Goal: Information Seeking & Learning: Understand process/instructions

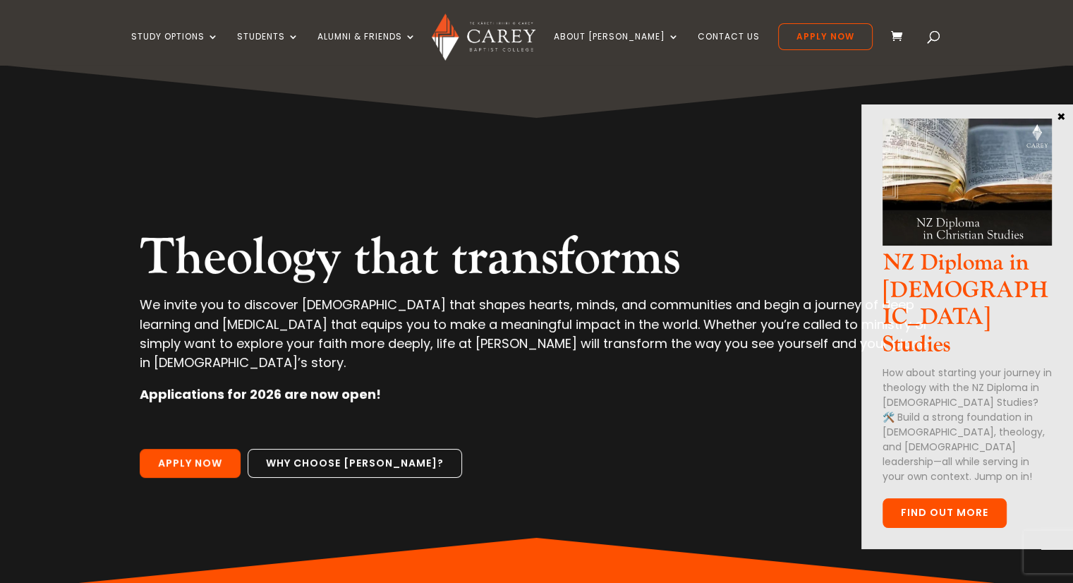
click at [952, 498] on link "FInd out more" at bounding box center [945, 513] width 124 height 30
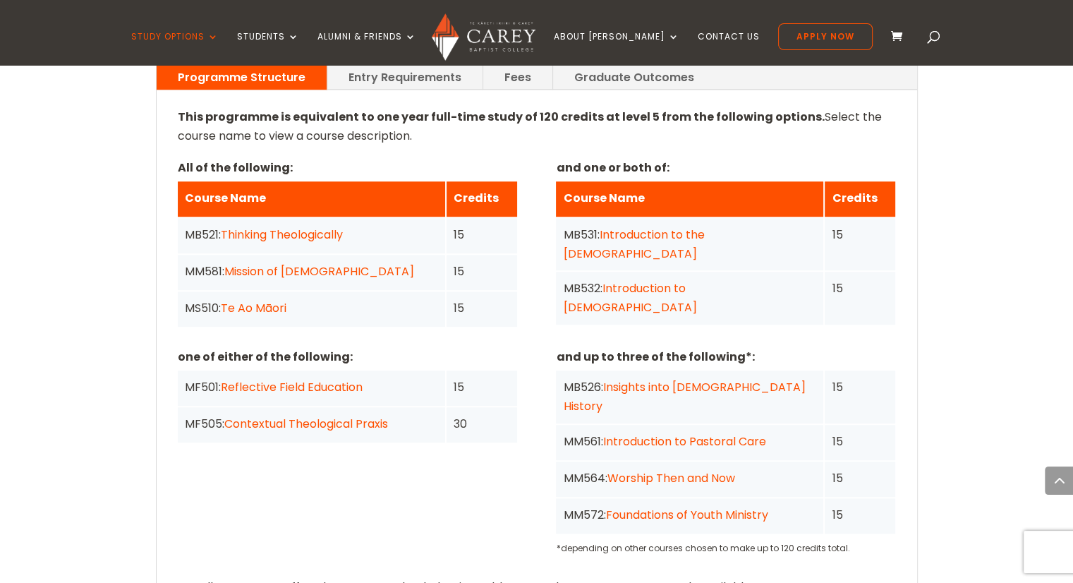
scroll to position [1126, 0]
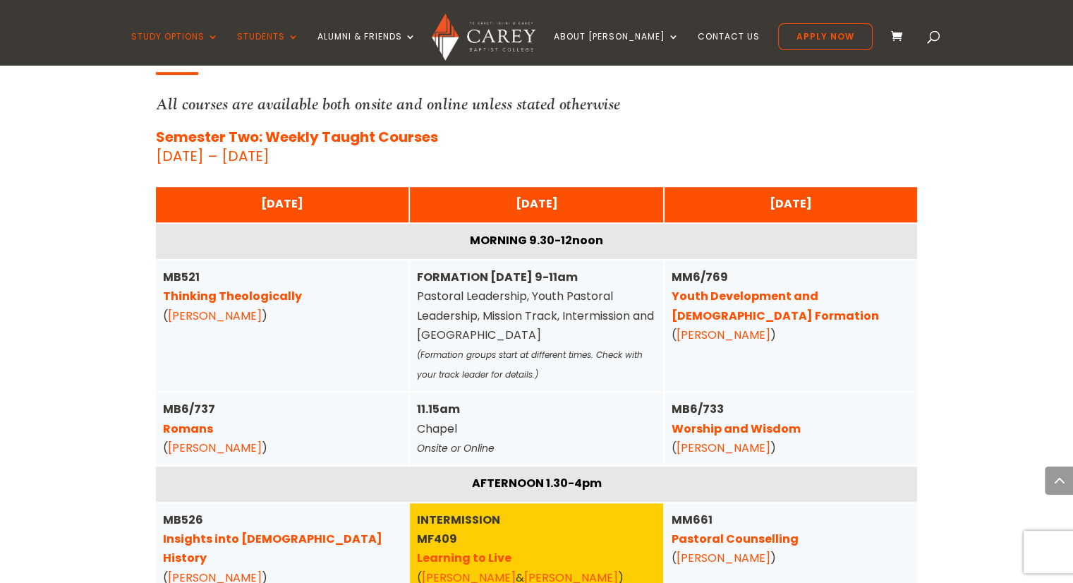
scroll to position [792, 0]
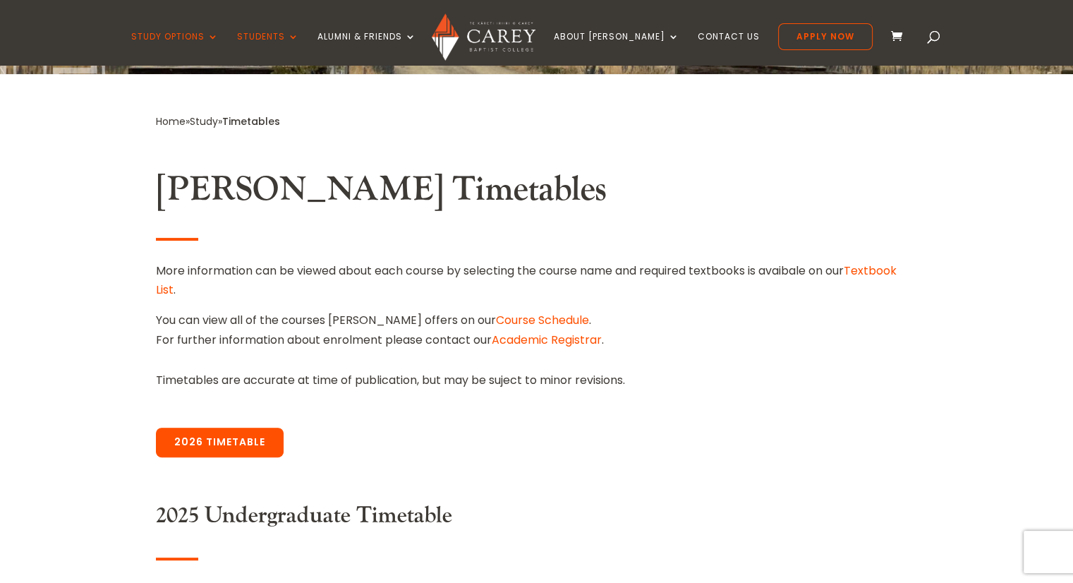
click at [231, 447] on link "2026 Timetable" at bounding box center [220, 443] width 128 height 30
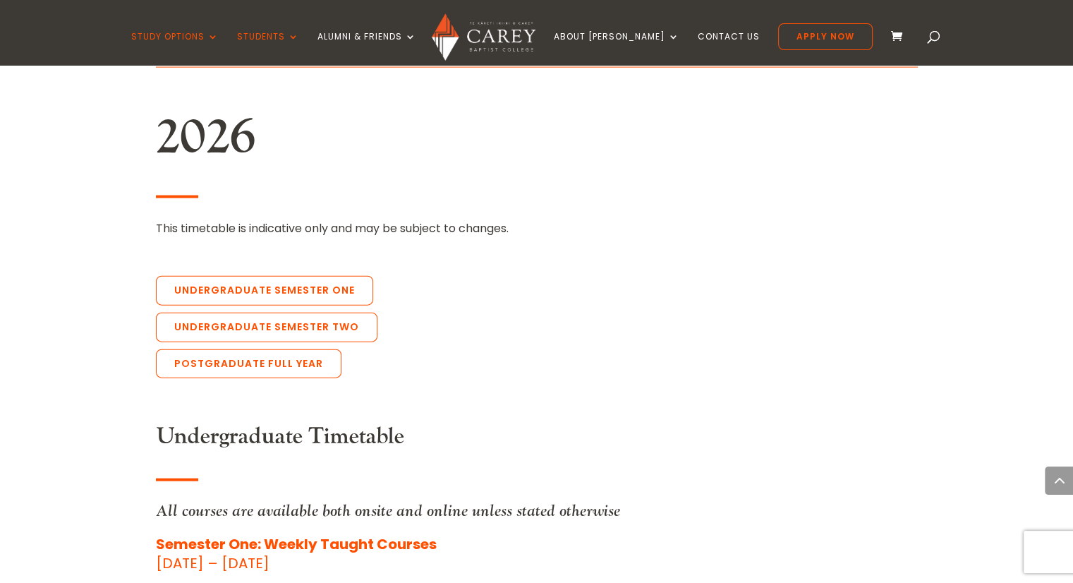
scroll to position [3084, 0]
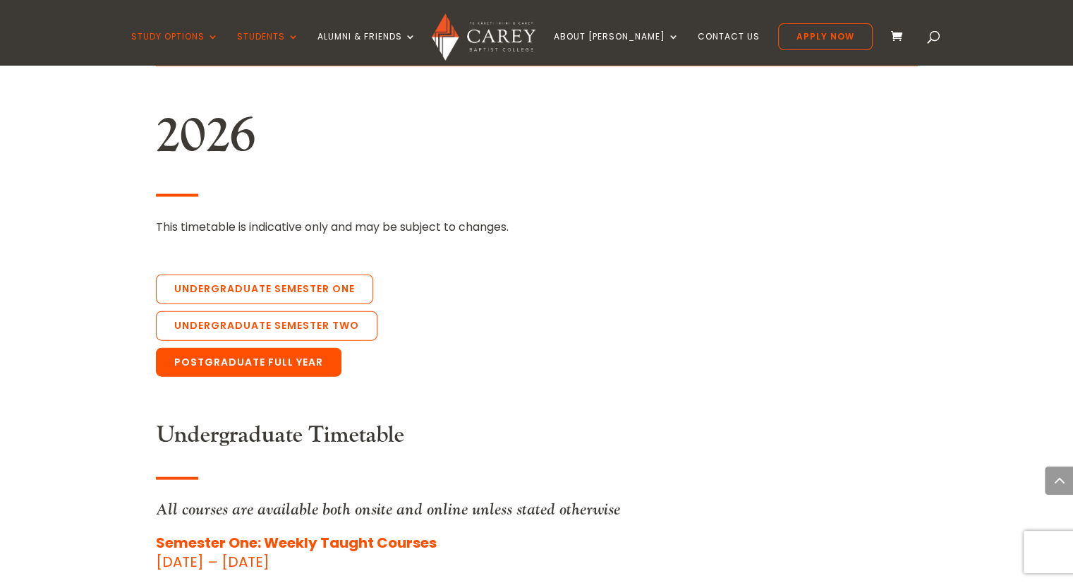
click at [220, 348] on link "Postgraduate Full Year" at bounding box center [249, 363] width 186 height 30
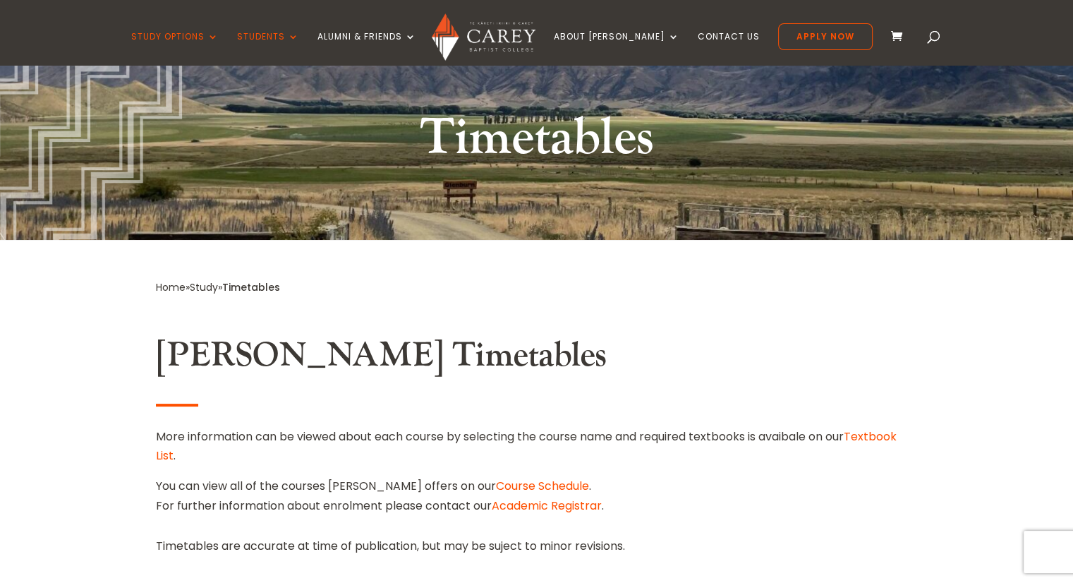
scroll to position [0, 0]
